Goal: Transaction & Acquisition: Purchase product/service

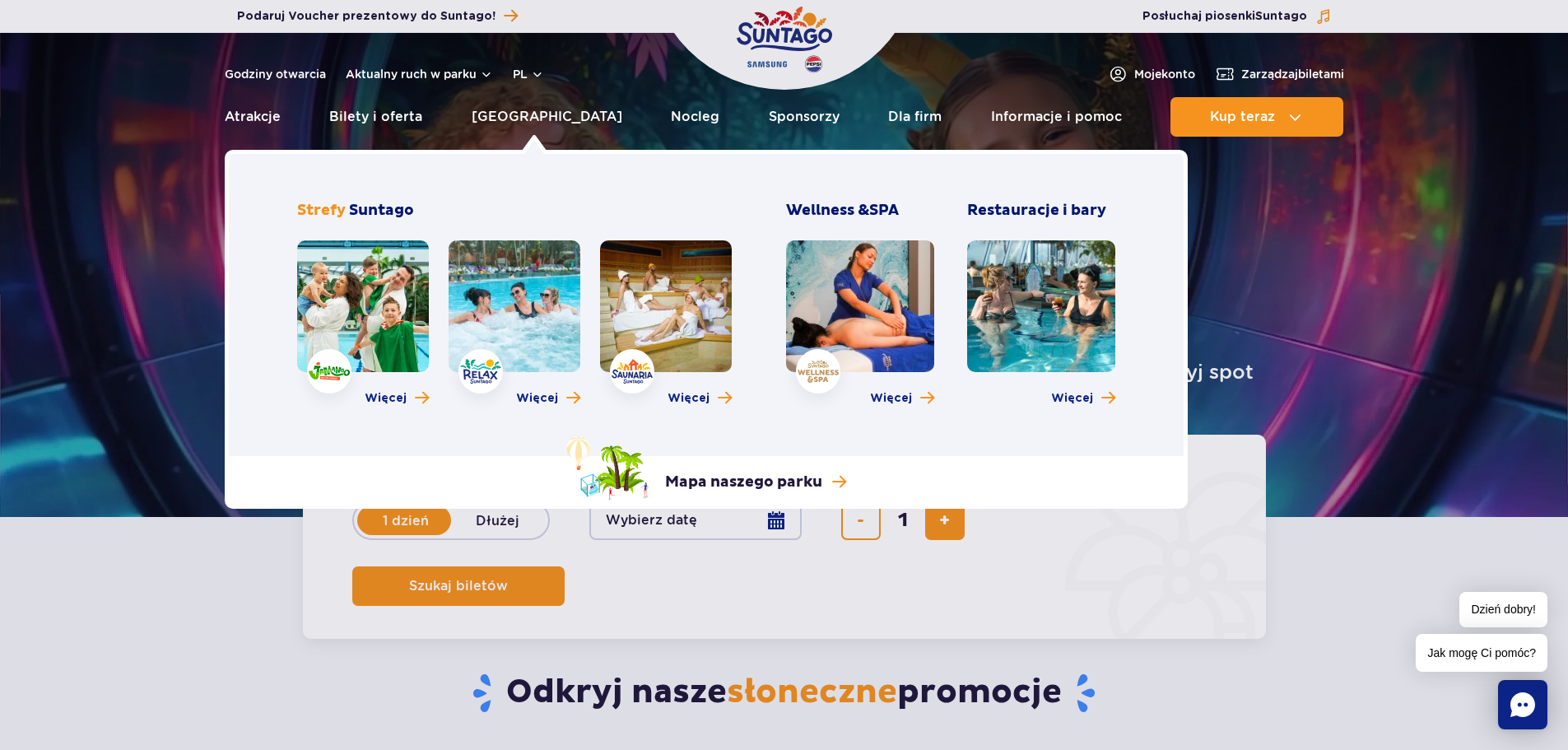
click at [364, 291] on link at bounding box center [363, 306] width 131 height 131
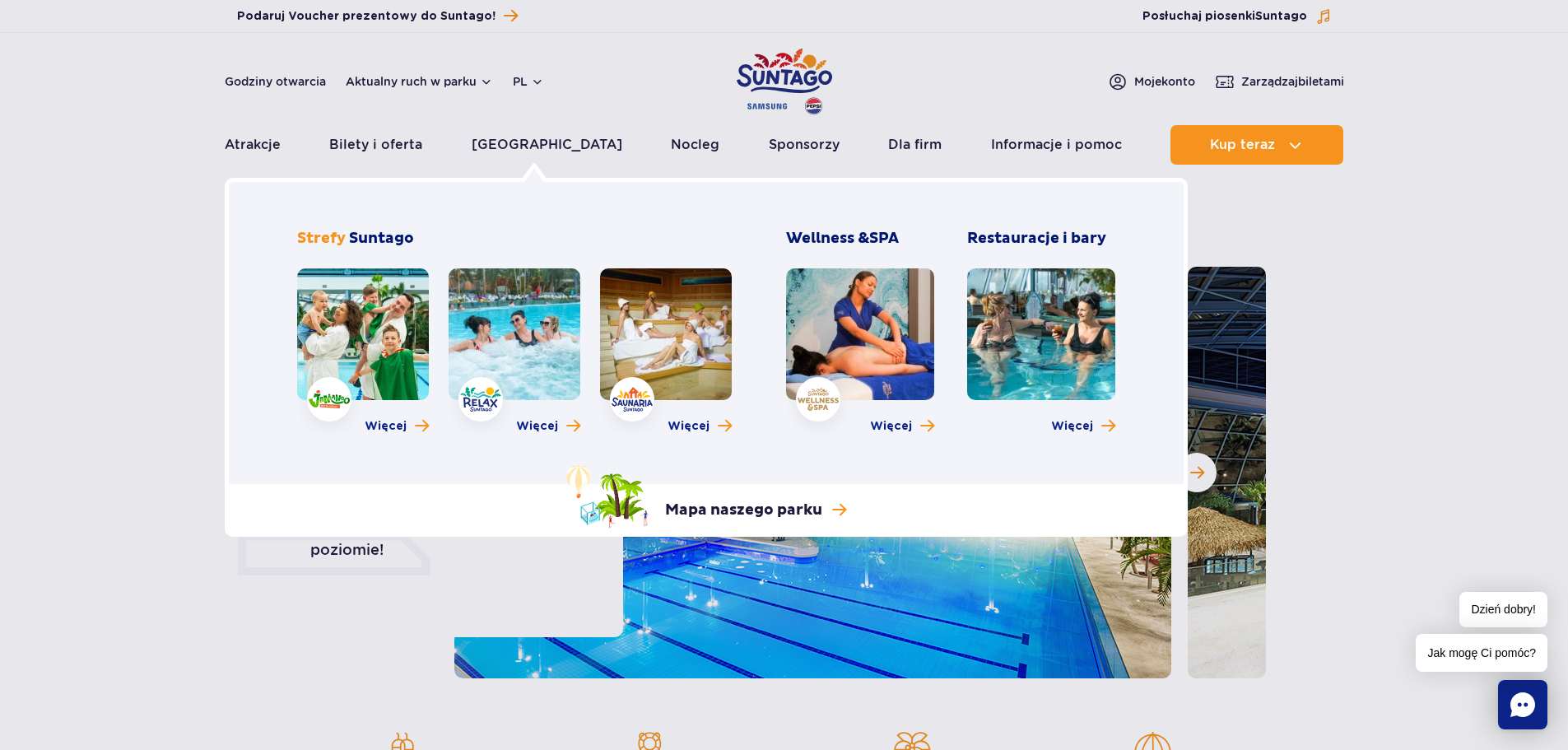
click at [490, 318] on link at bounding box center [514, 334] width 131 height 131
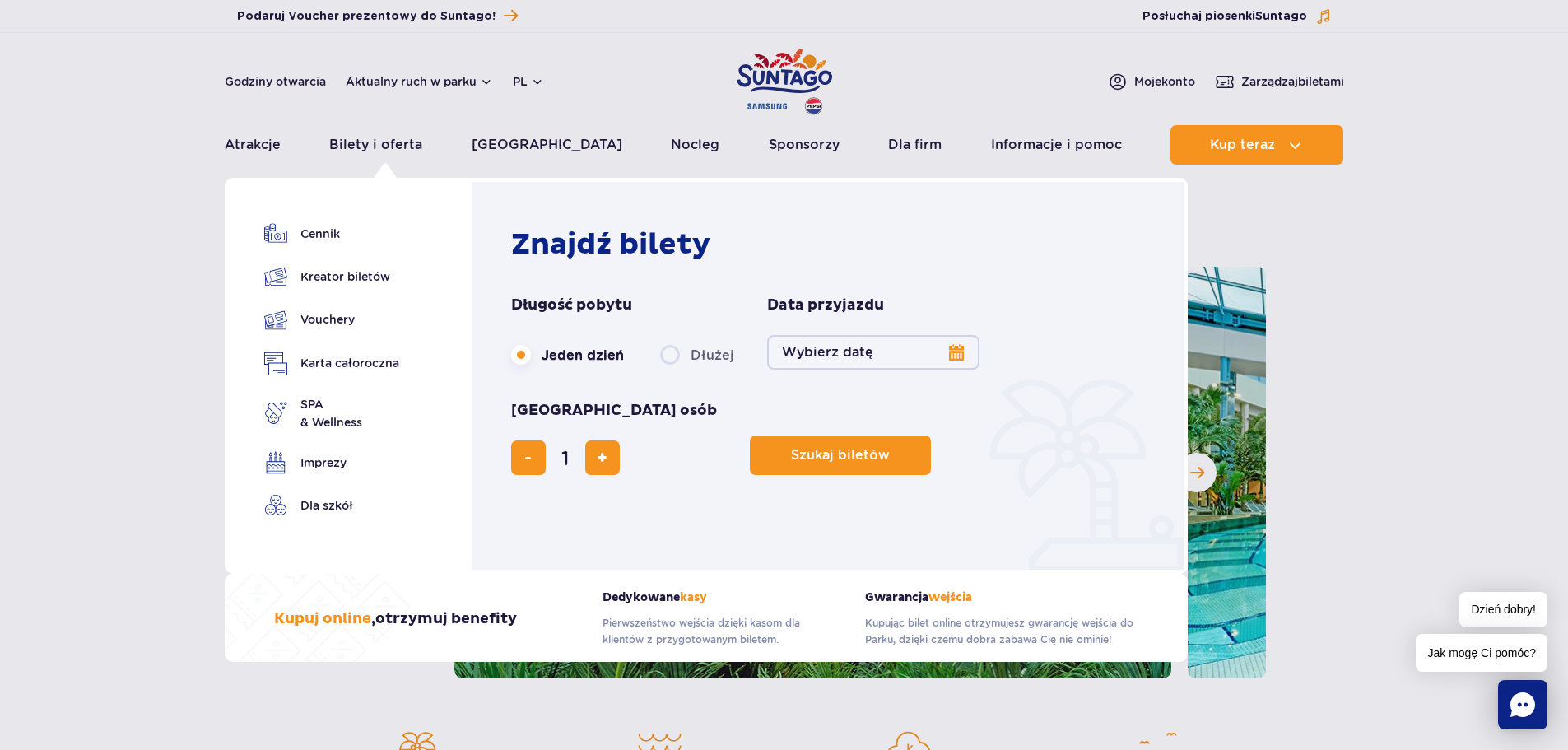
click at [954, 351] on button "Wybierz datę" at bounding box center [874, 353] width 213 height 35
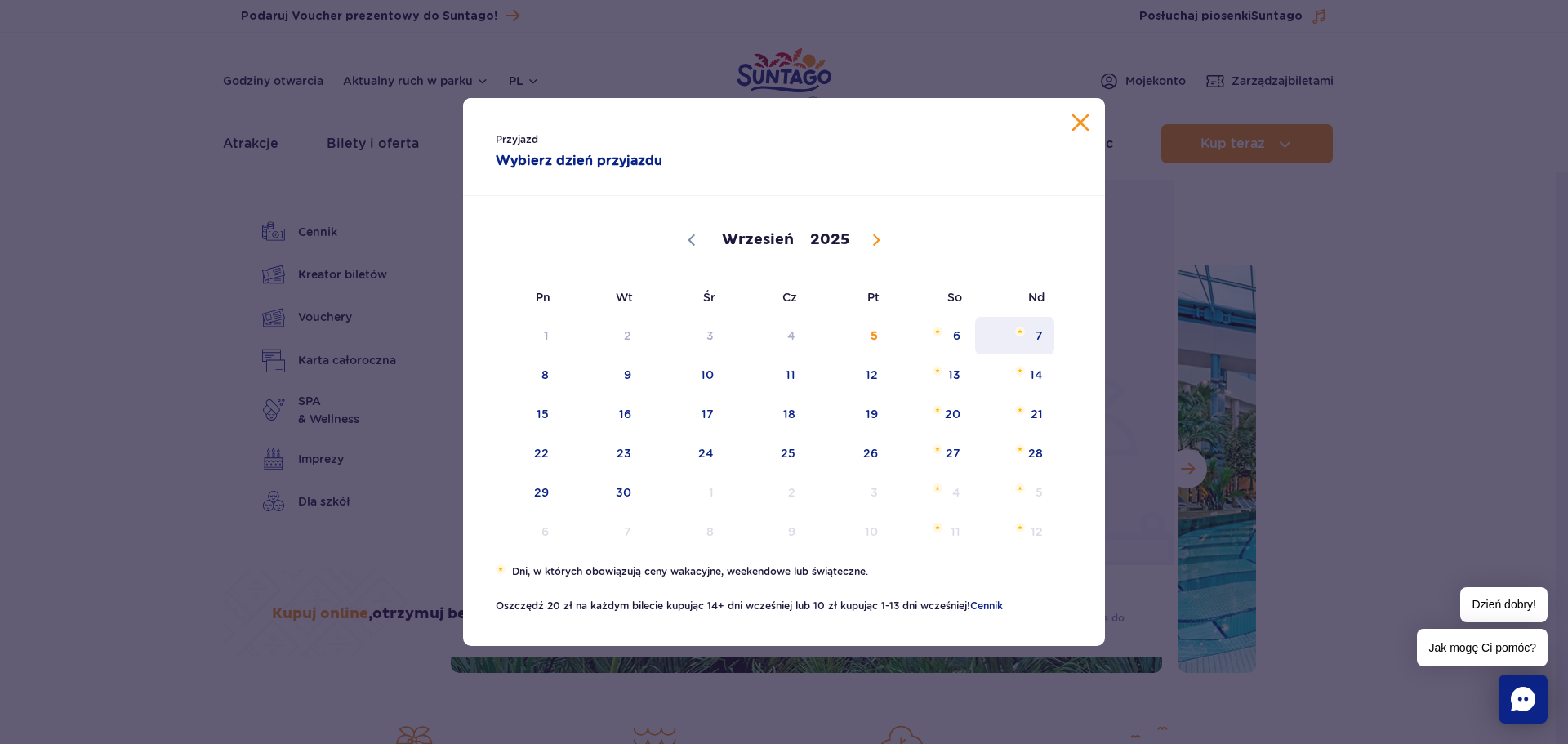
click at [1046, 336] on span "7" at bounding box center [1015, 335] width 82 height 37
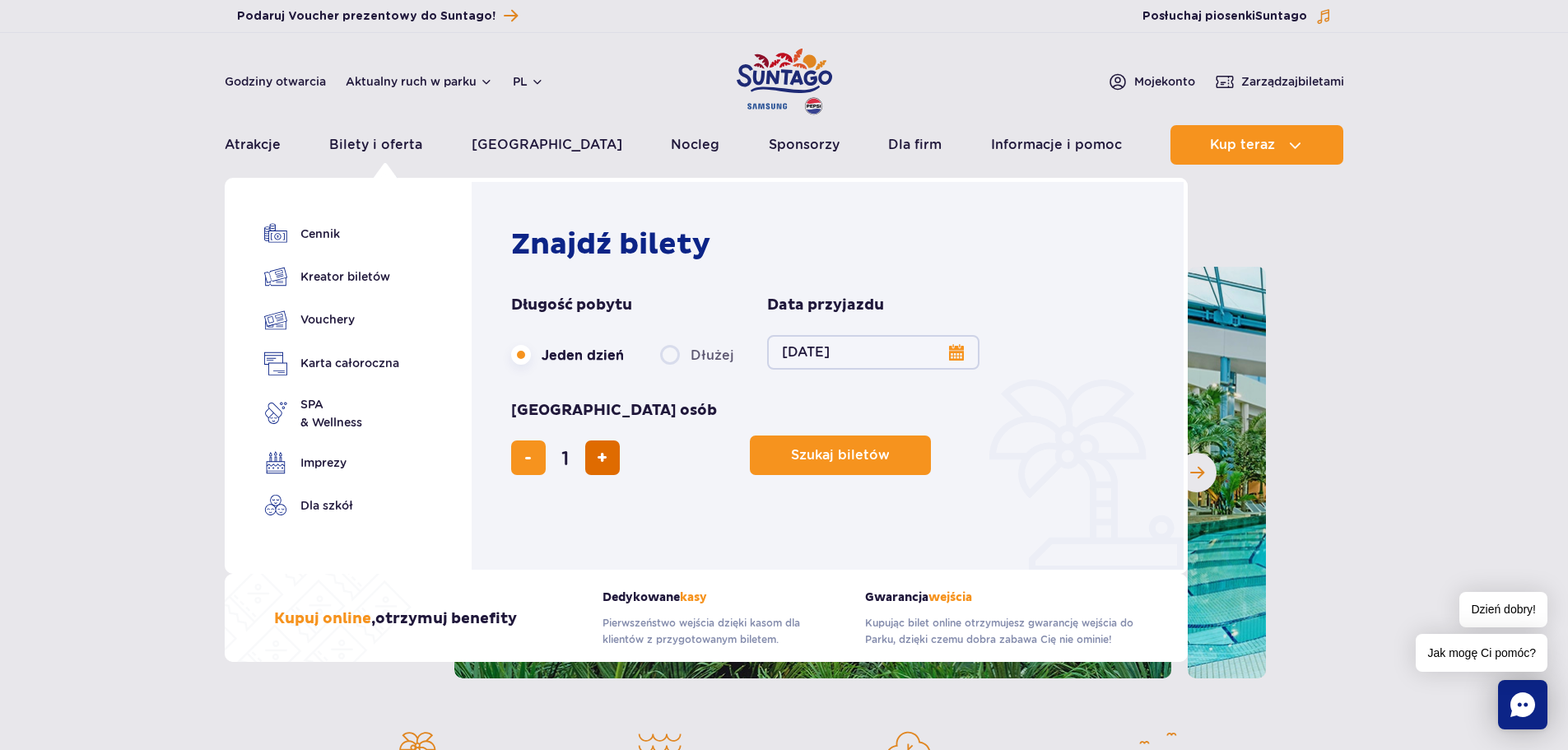
click at [620, 441] on button "dodaj bilet" at bounding box center [602, 458] width 35 height 35
type input "3"
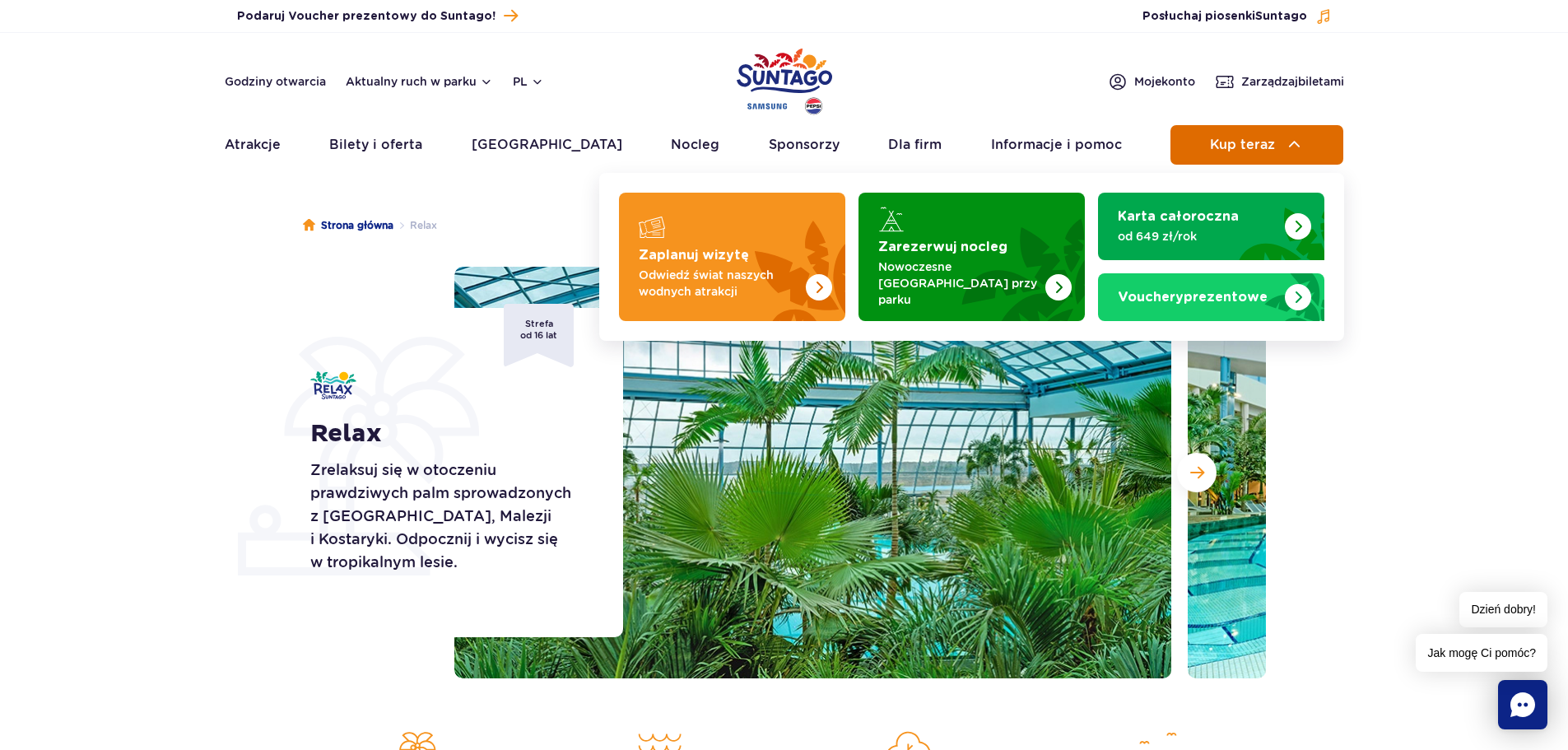
click at [1272, 135] on button "Kup teraz" at bounding box center [1257, 144] width 173 height 40
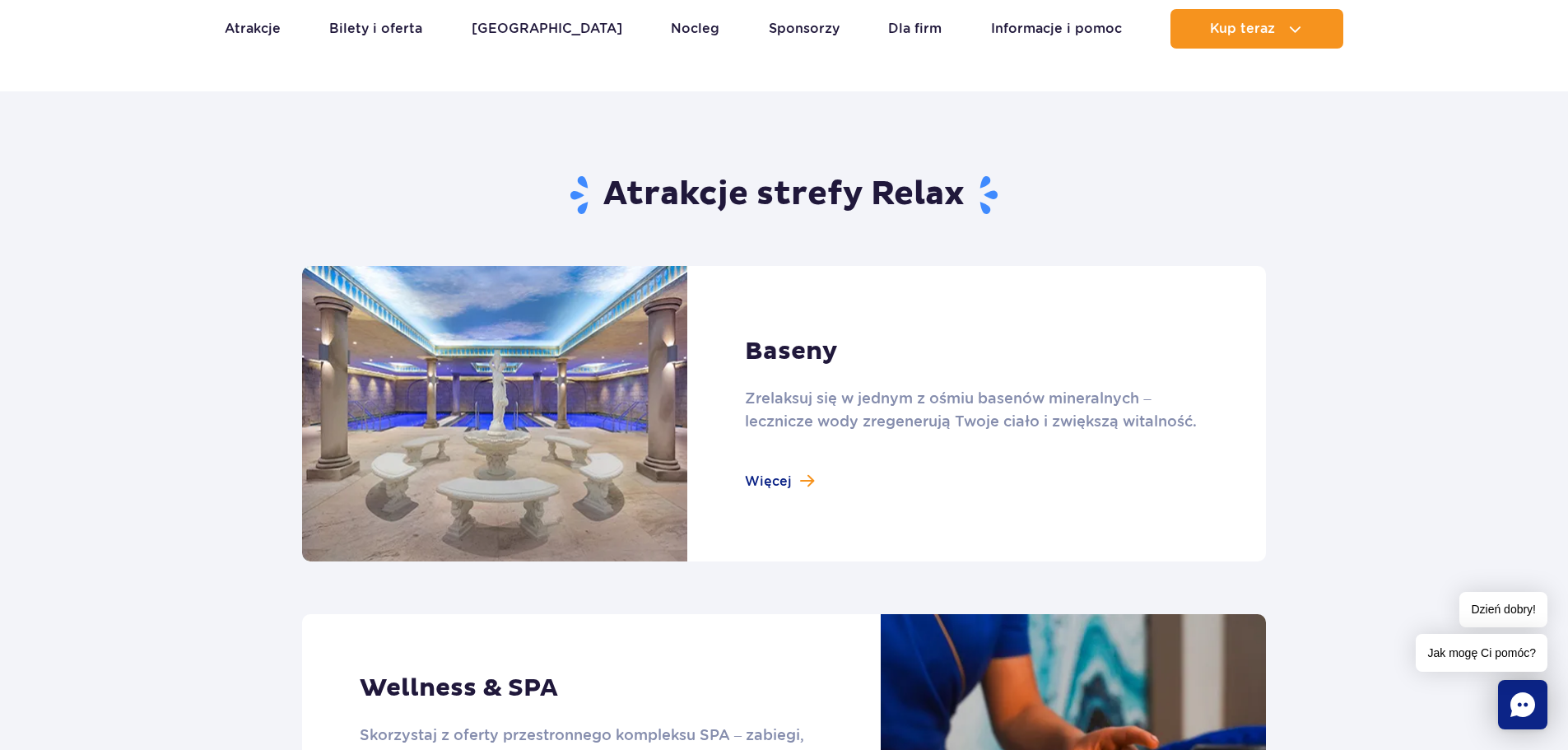
scroll to position [658, 0]
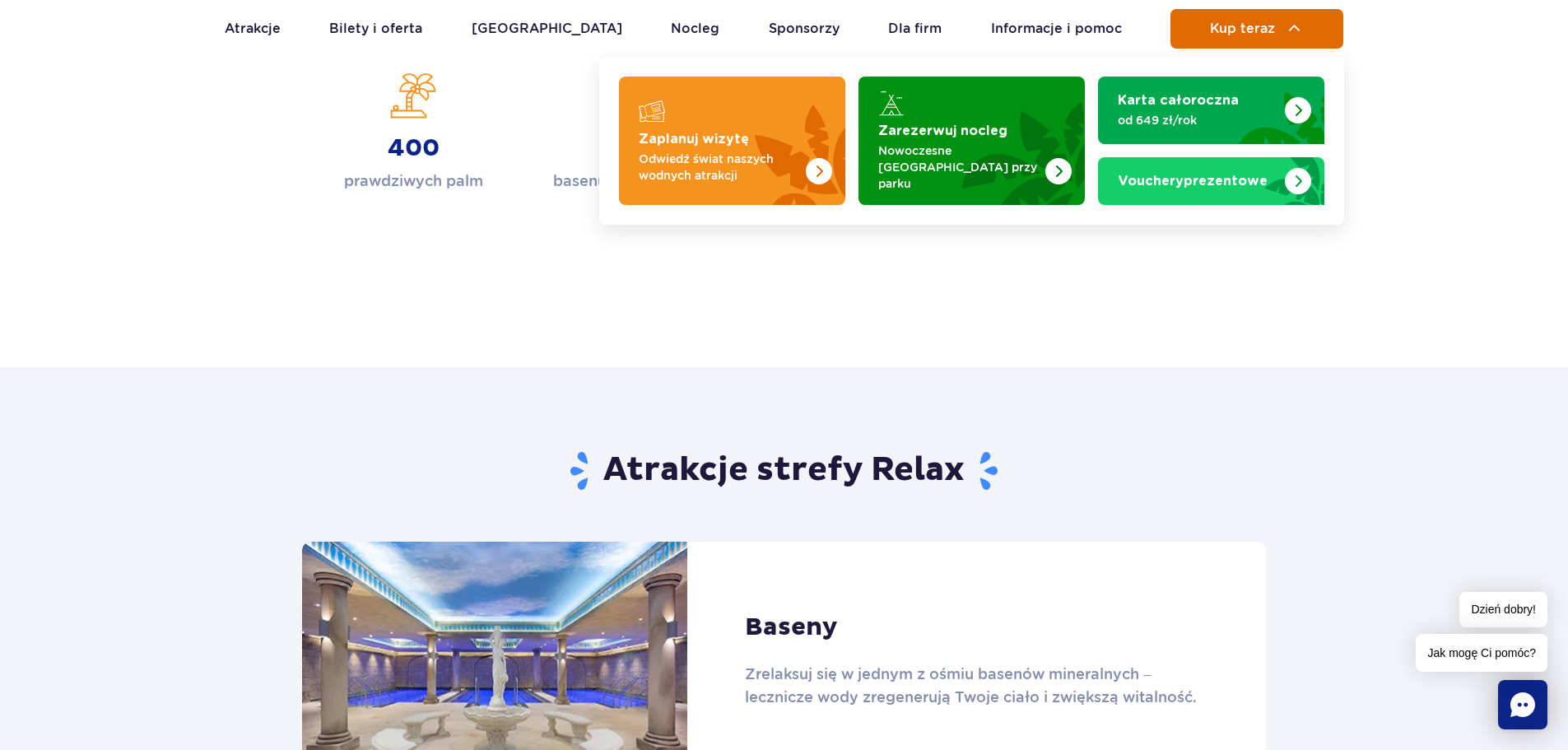
click at [1251, 35] on span "Kup teraz" at bounding box center [1242, 28] width 65 height 14
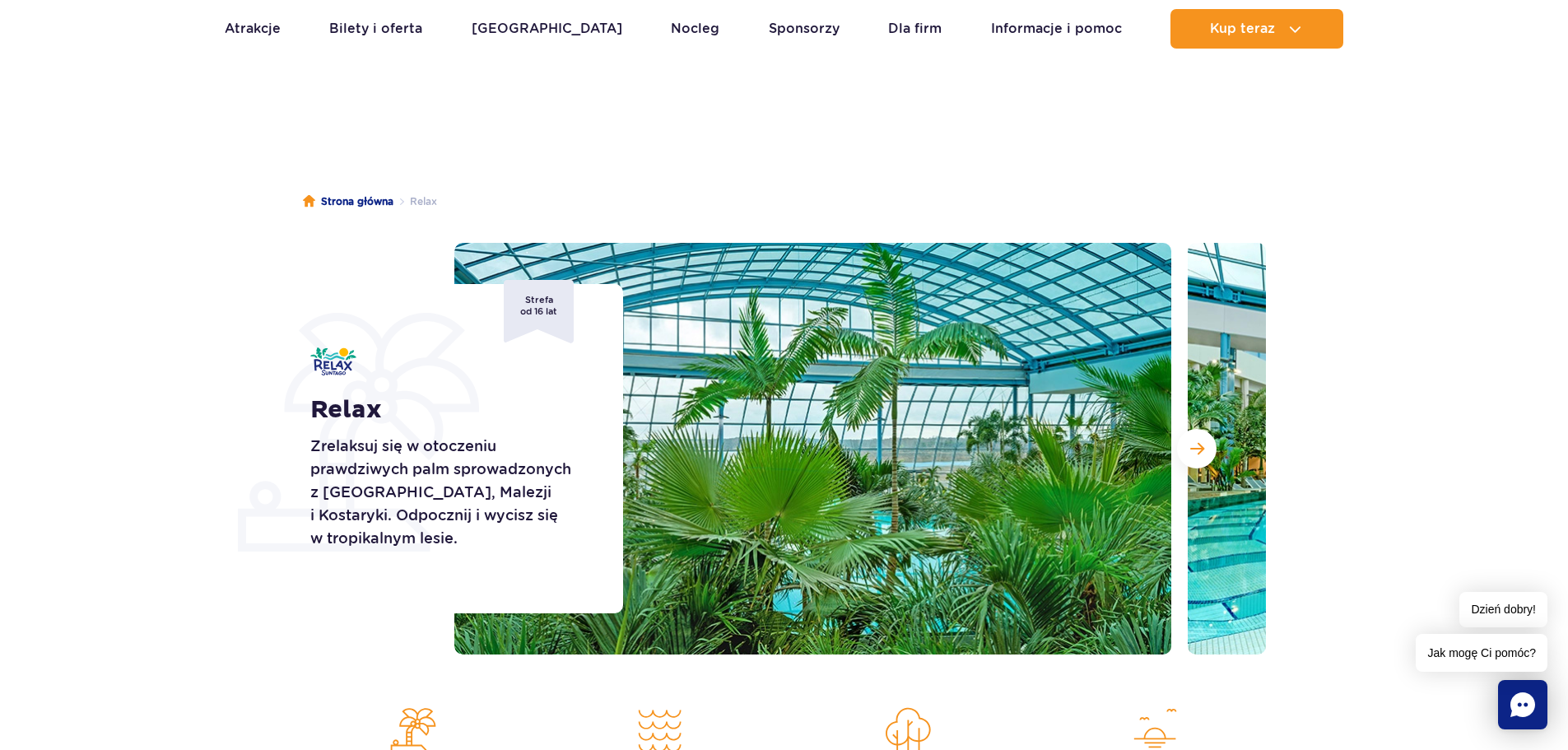
scroll to position [0, 0]
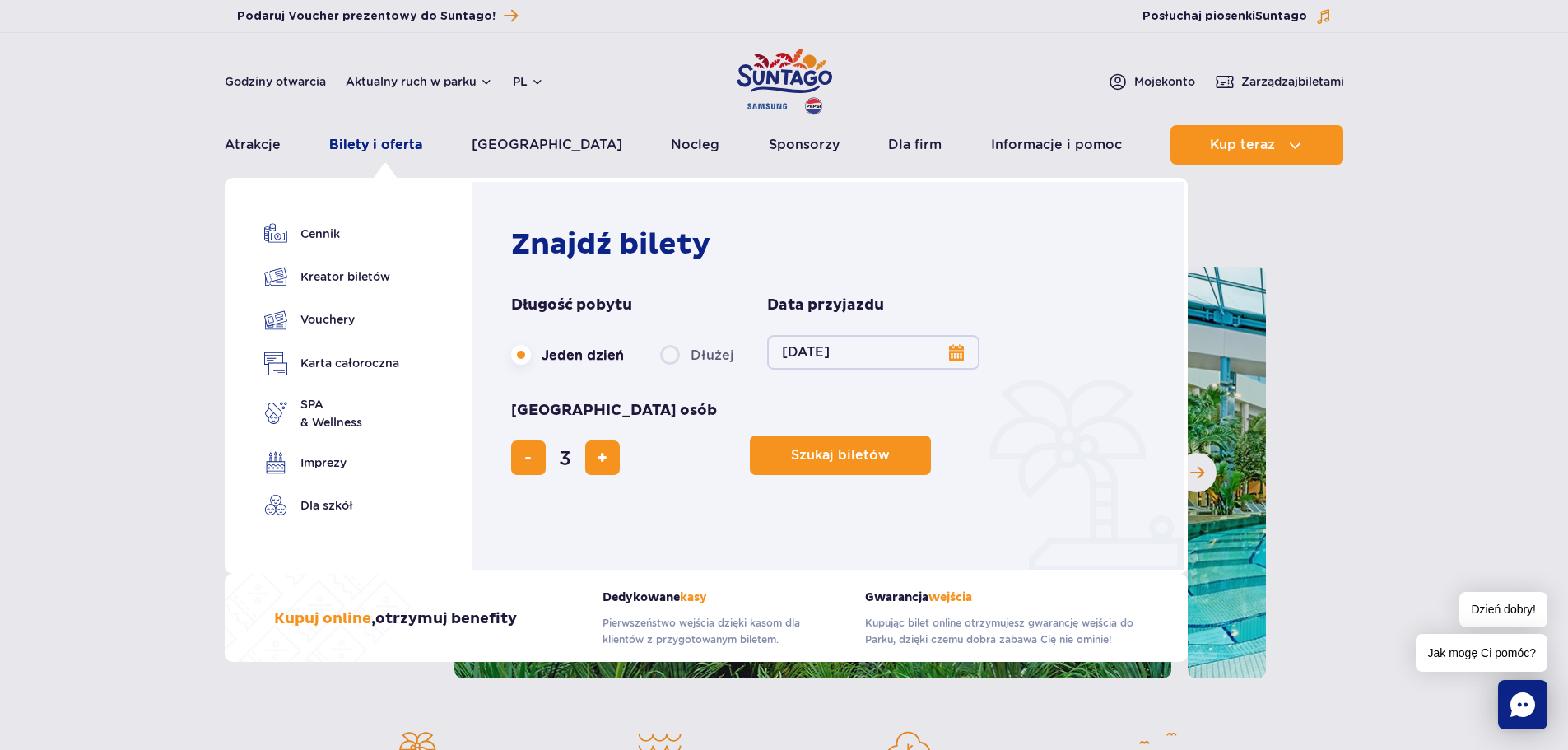
click at [401, 140] on link "Bilety i oferta" at bounding box center [376, 144] width 93 height 40
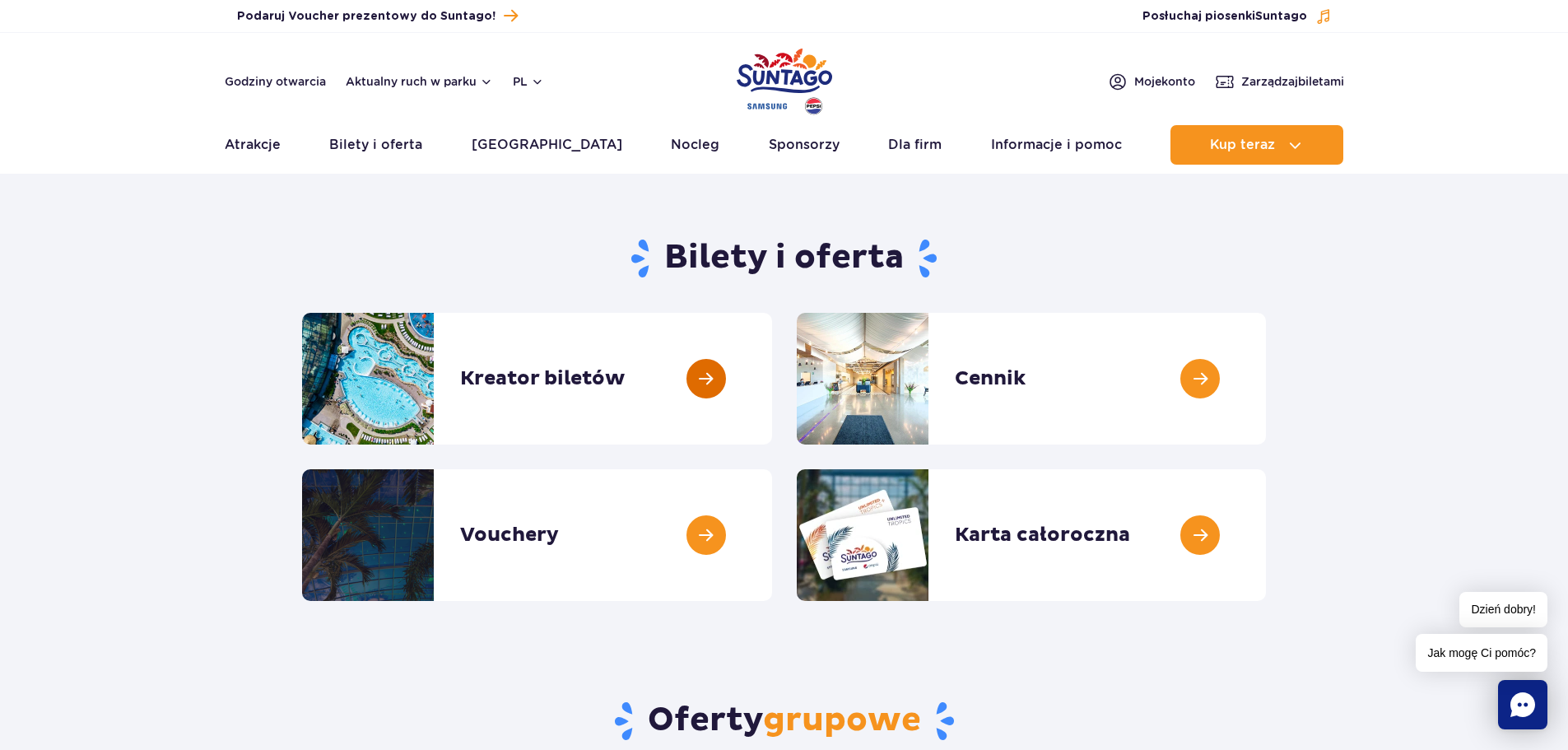
click at [772, 383] on link at bounding box center [772, 379] width 0 height 131
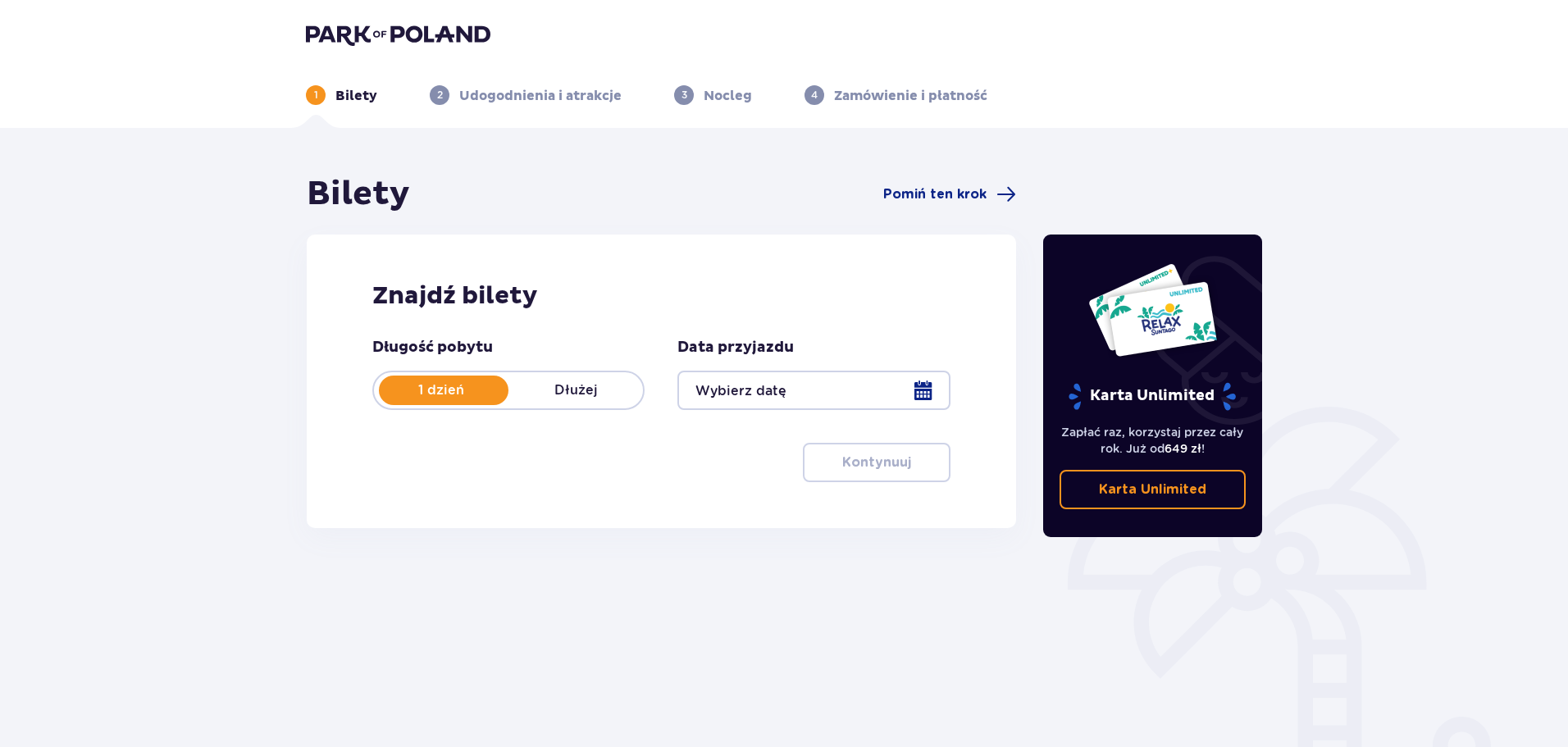
click at [923, 391] on div at bounding box center [813, 390] width 273 height 39
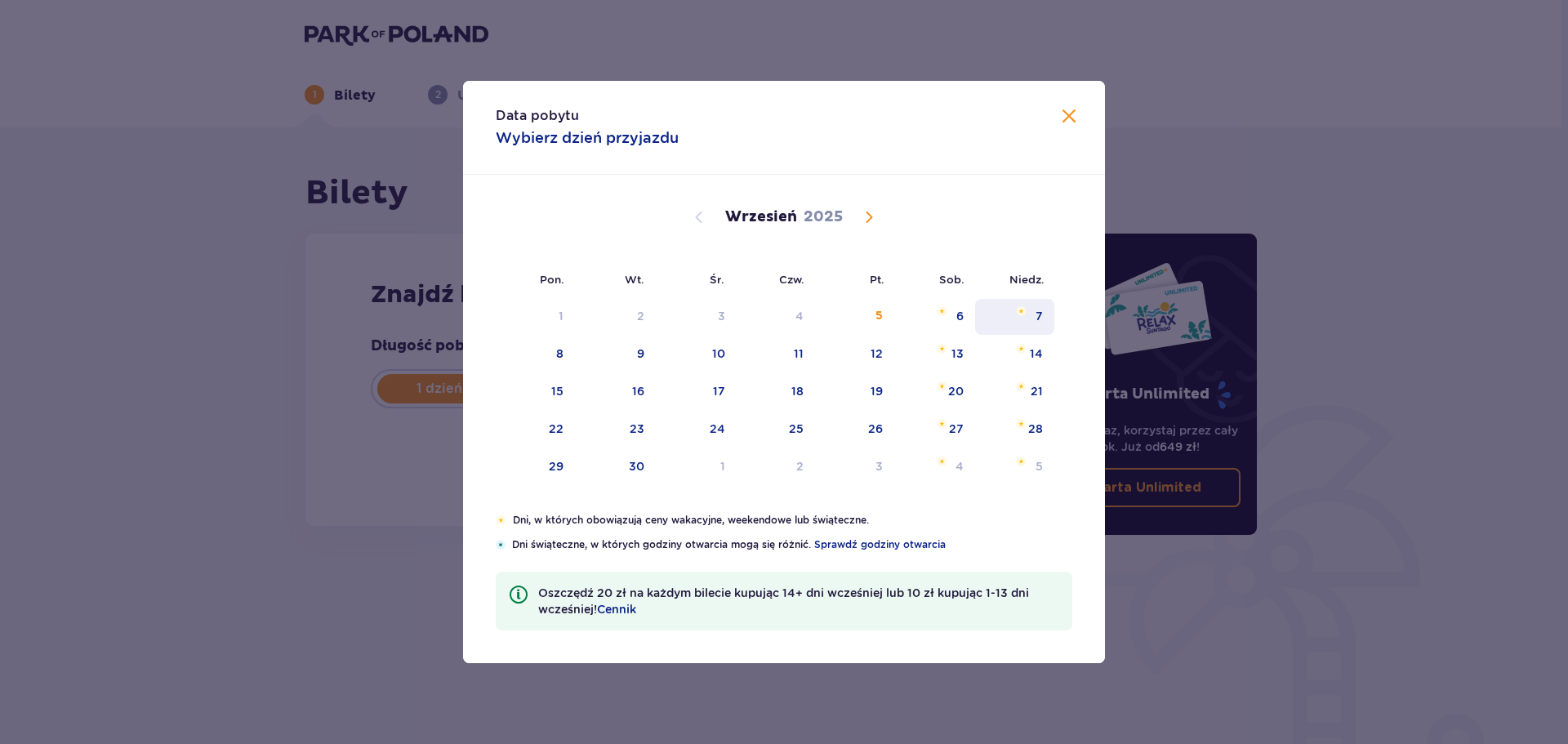
click at [1033, 316] on div "7" at bounding box center [1015, 316] width 80 height 35
type input "[DATE]"
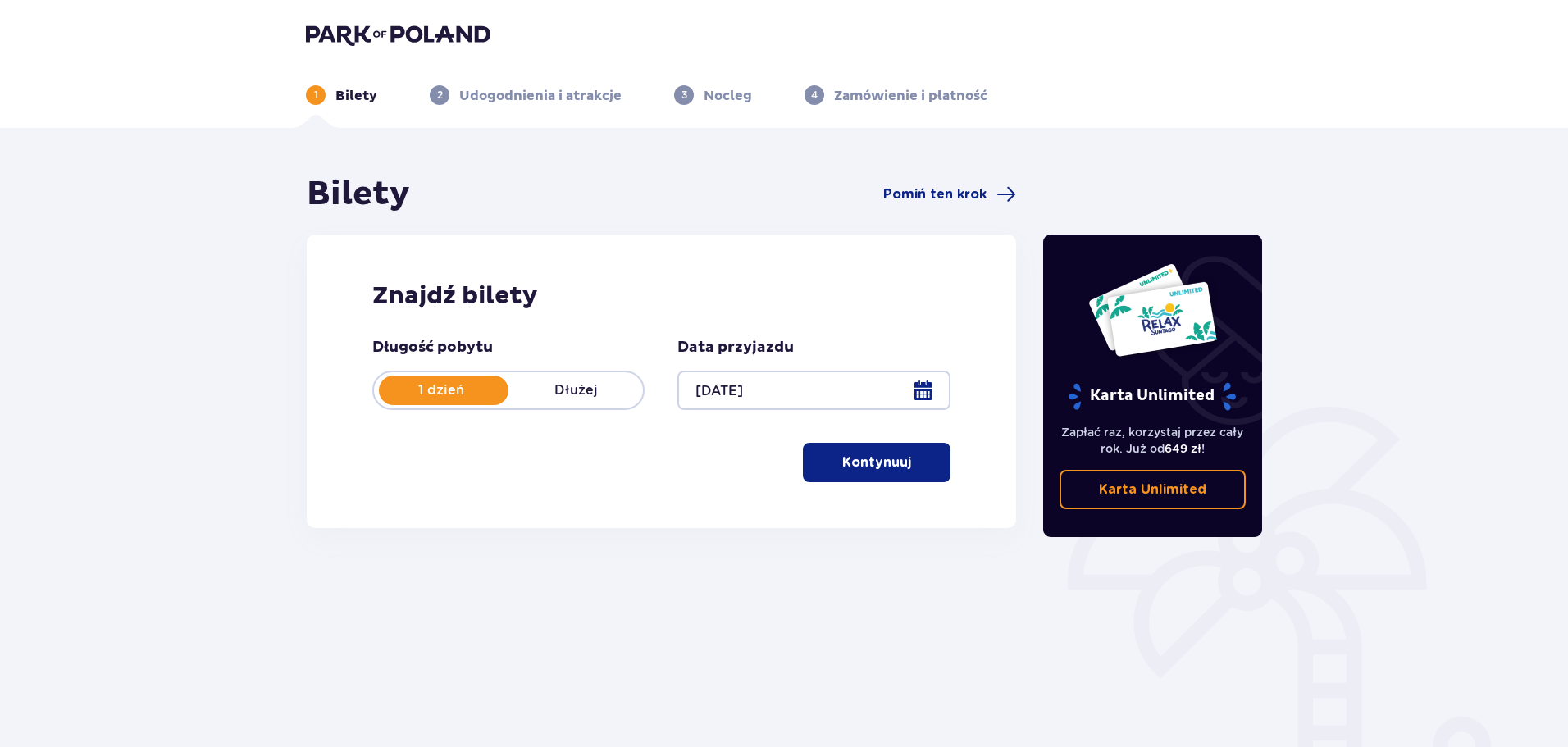
drag, startPoint x: 895, startPoint y: 471, endPoint x: 886, endPoint y: 466, distance: 10.3
click at [895, 470] on p "Kontynuuj" at bounding box center [876, 462] width 69 height 18
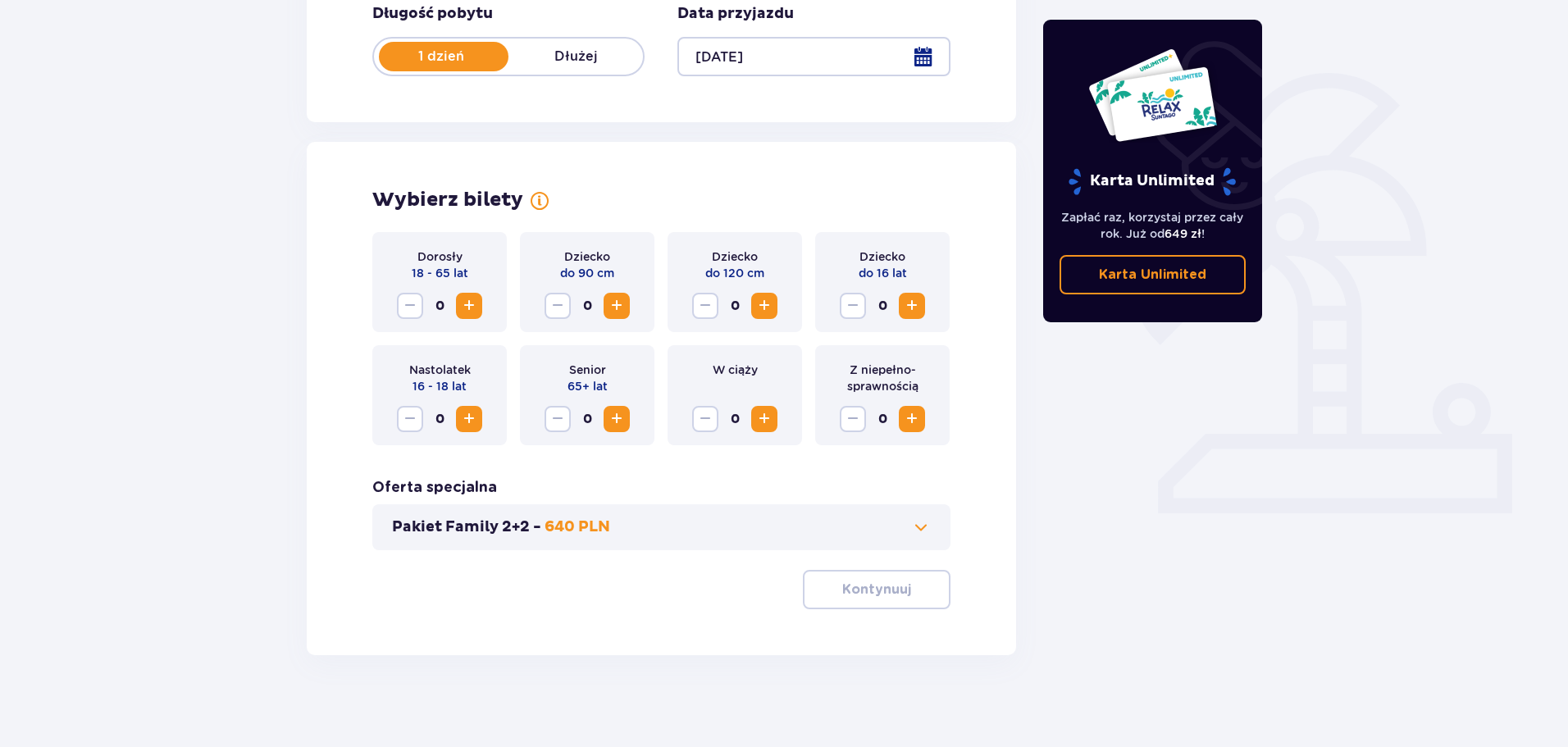
scroll to position [340, 0]
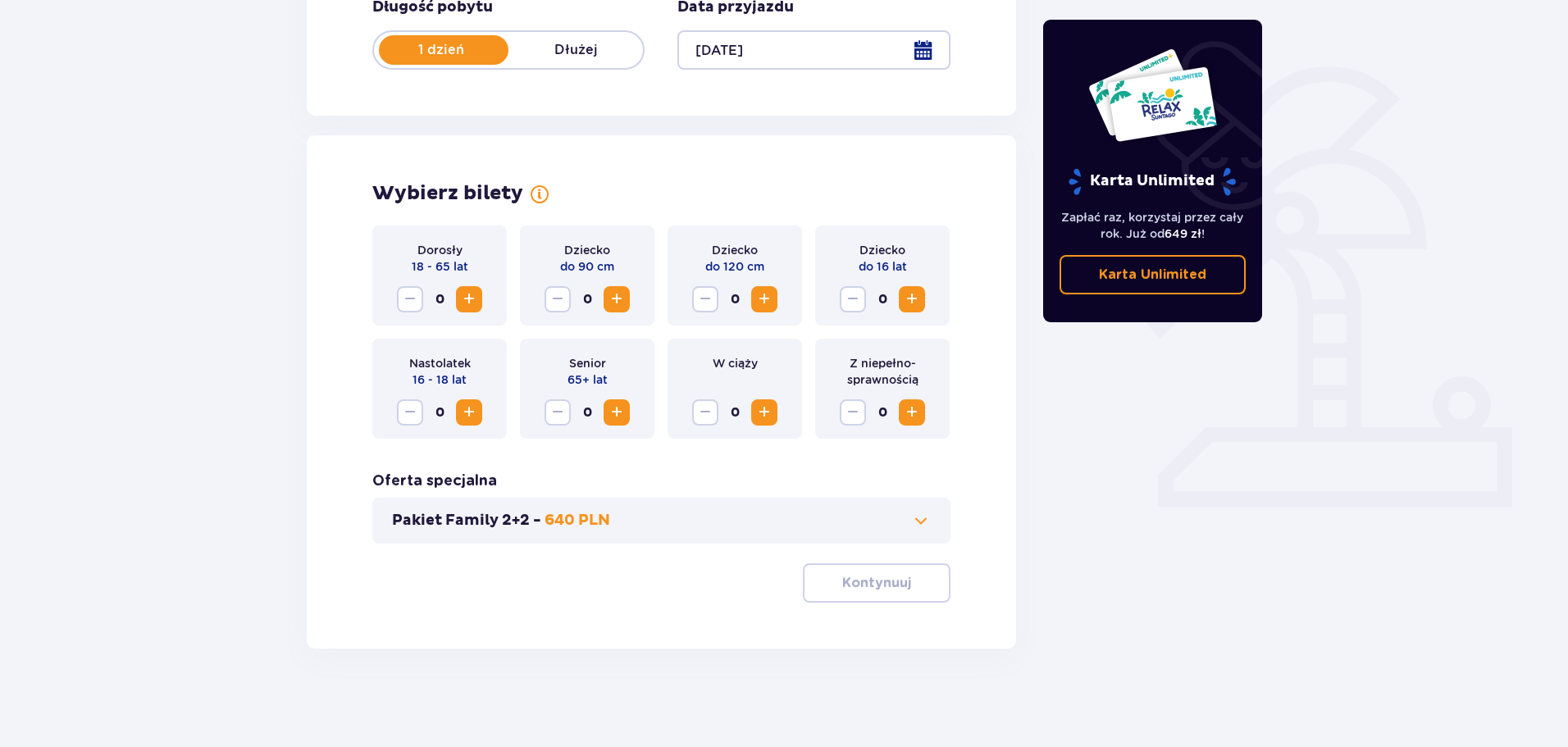
click at [915, 298] on span "Increase" at bounding box center [912, 299] width 19 height 19
click at [465, 301] on span "Increase" at bounding box center [469, 299] width 19 height 19
click at [856, 572] on button "Kontynuuj" at bounding box center [876, 582] width 147 height 39
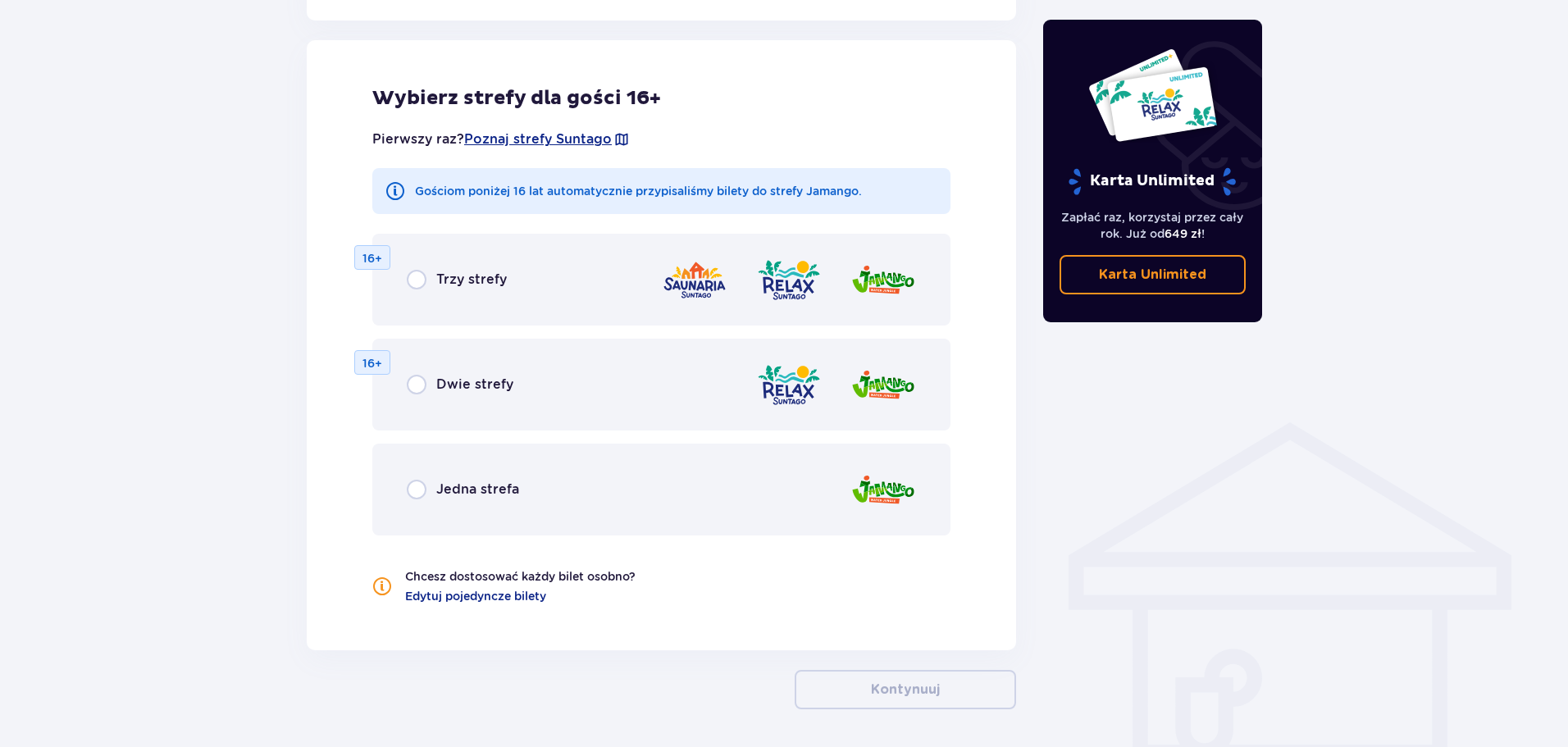
scroll to position [910, 0]
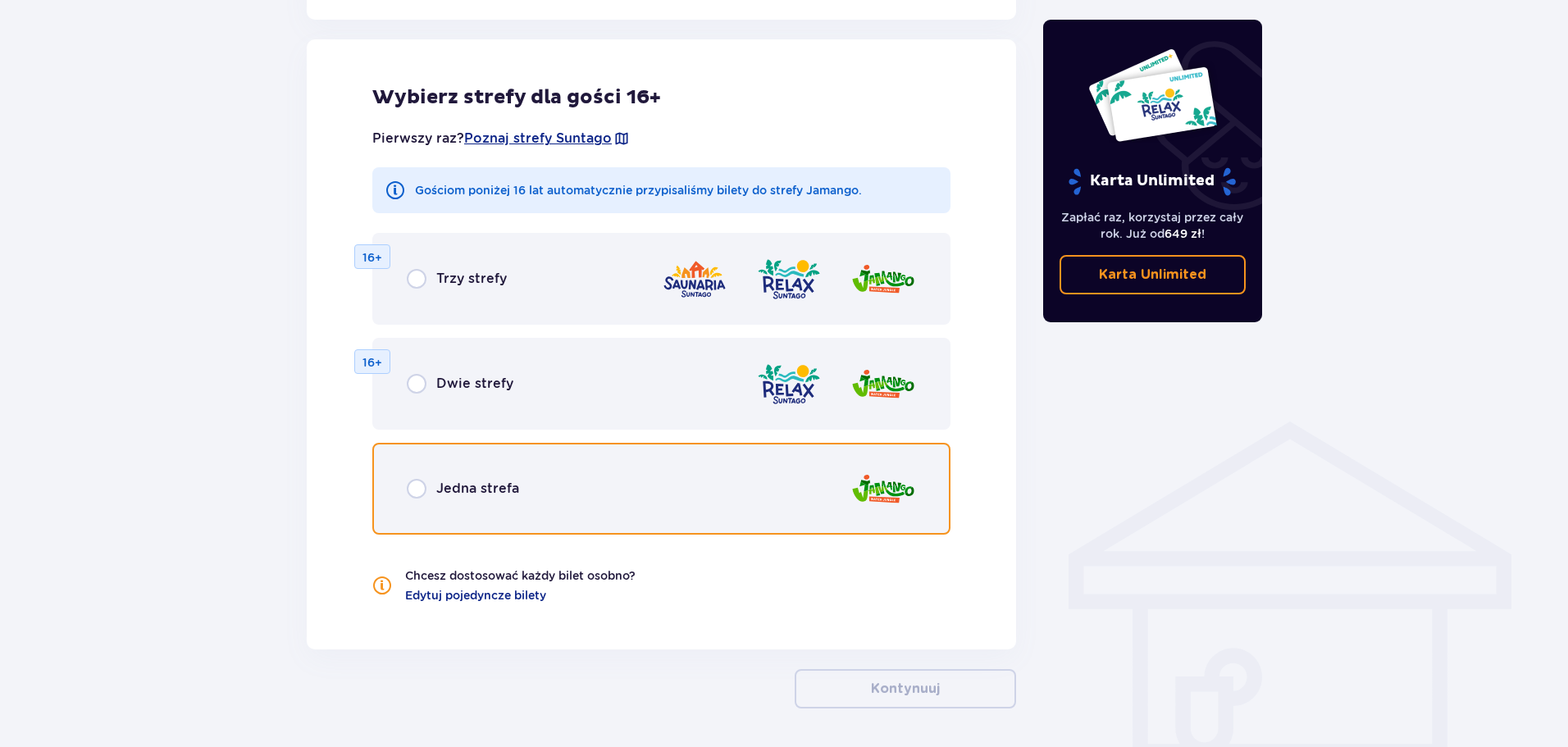
click at [418, 485] on input "radio" at bounding box center [416, 488] width 19 height 19
radio input "true"
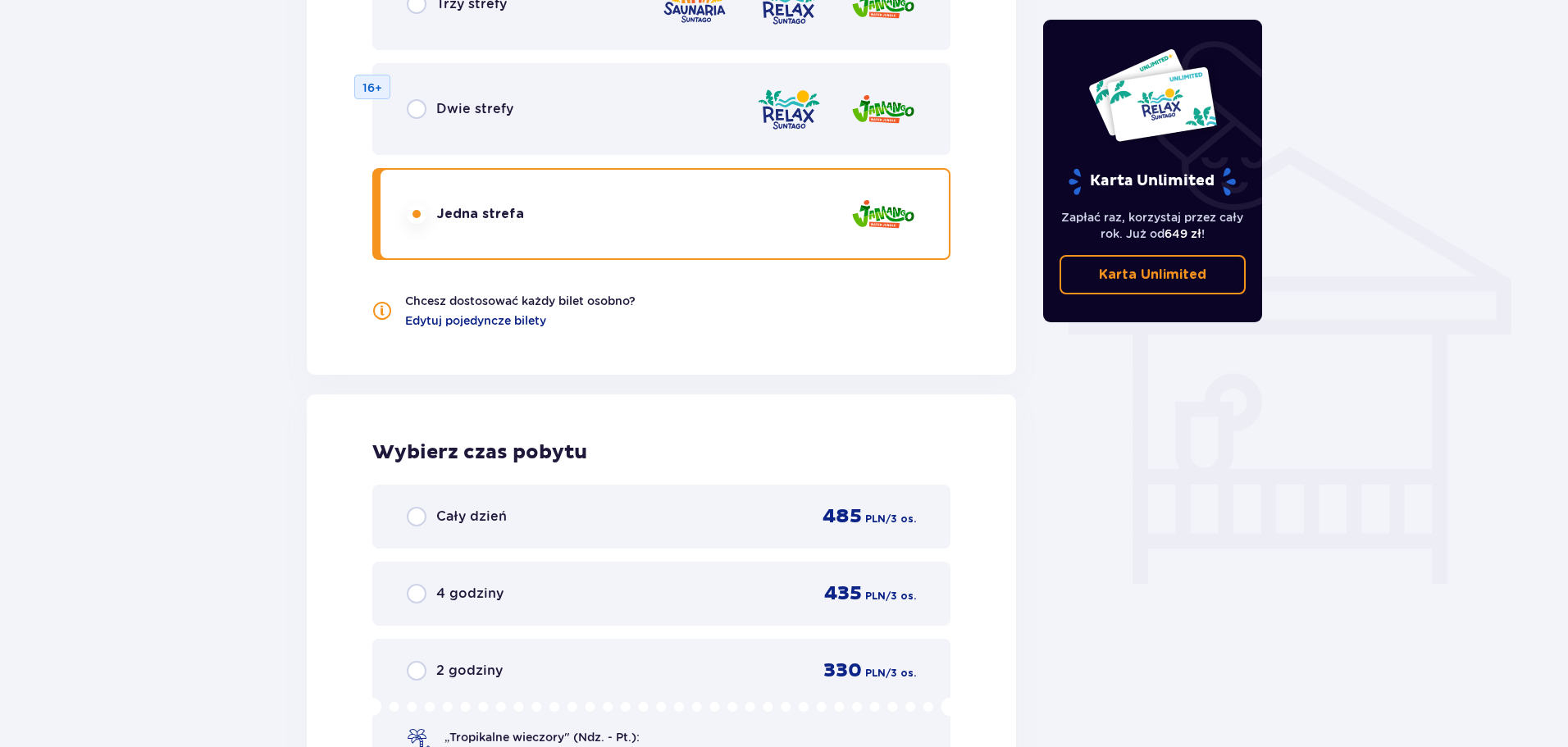
scroll to position [1258, 0]
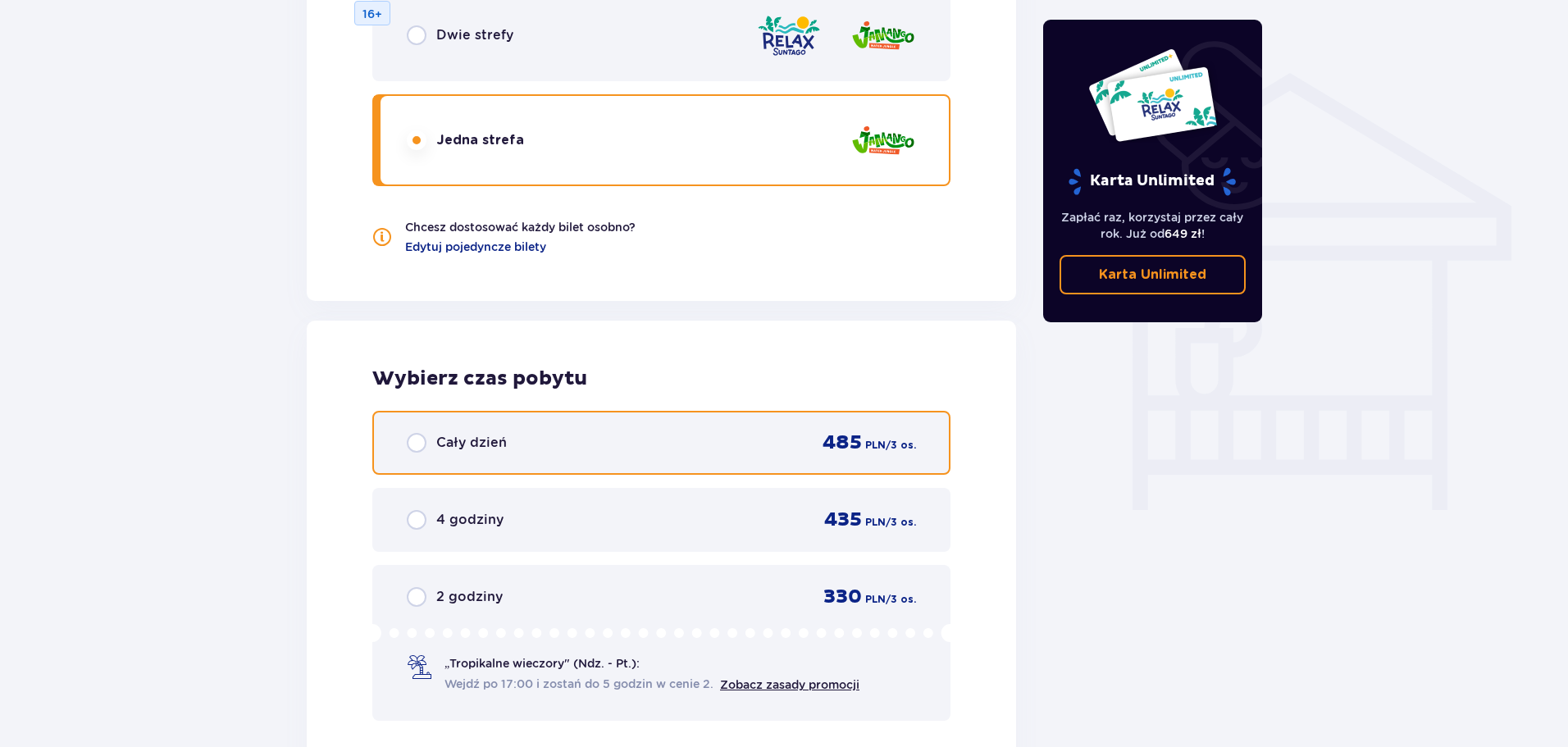
click at [417, 437] on input "radio" at bounding box center [416, 443] width 19 height 19
radio input "true"
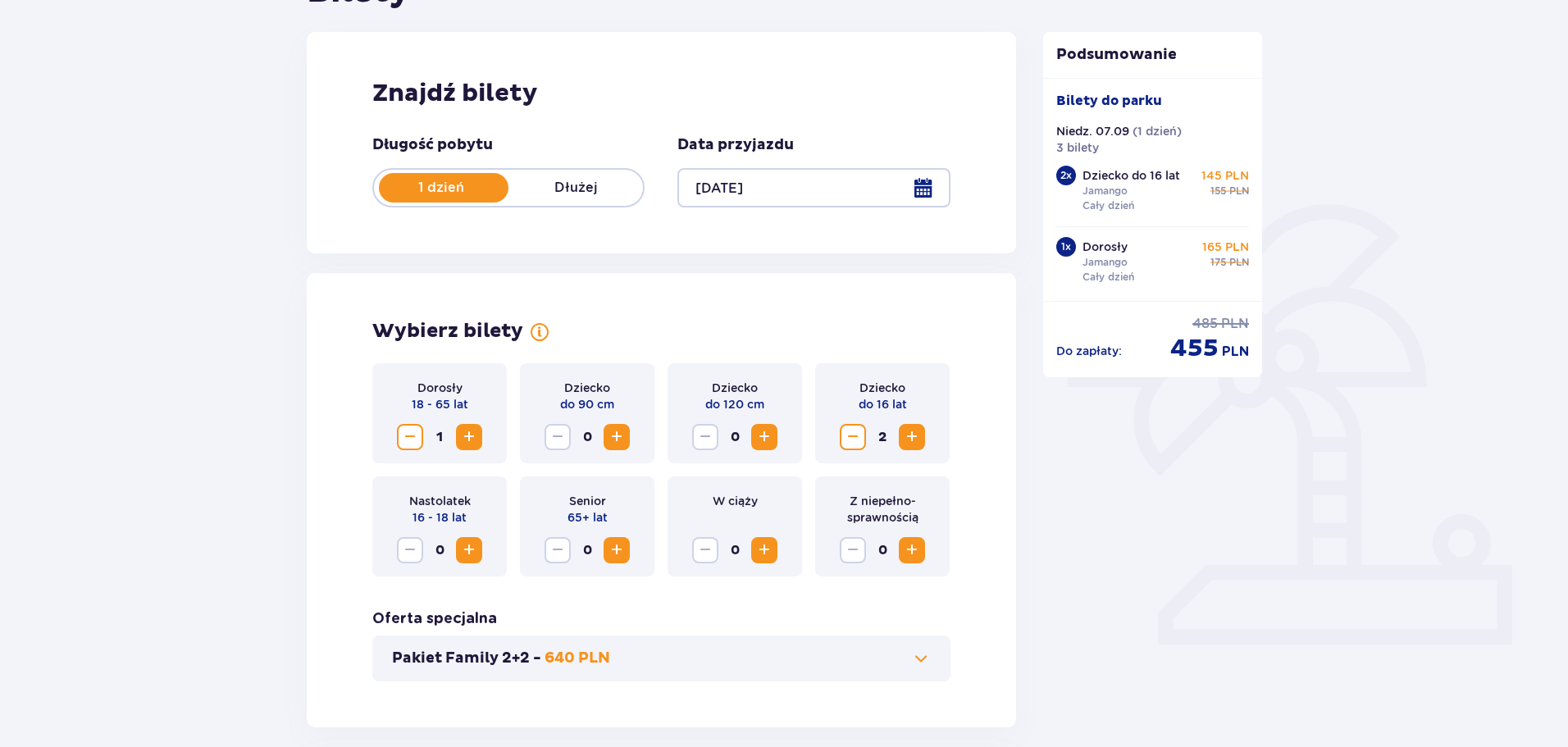
scroll to position [0, 0]
